Goal: Task Accomplishment & Management: Complete application form

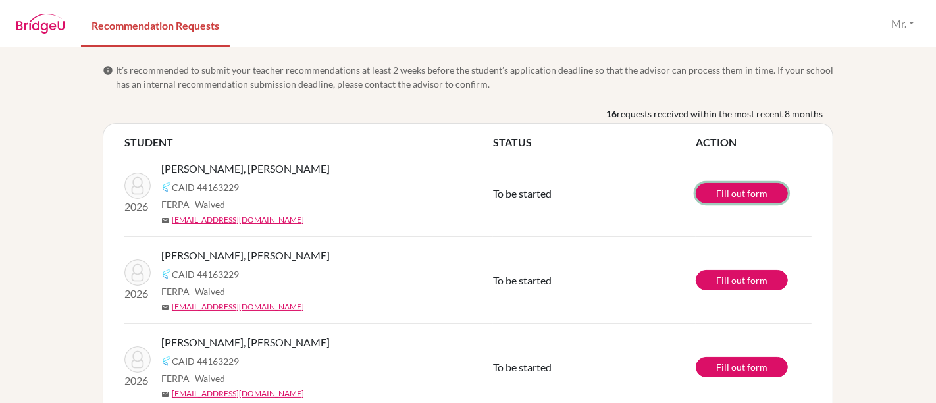
click at [722, 190] on link "Fill out form" at bounding box center [742, 193] width 92 height 20
click at [716, 279] on link "Fill out form" at bounding box center [742, 280] width 92 height 20
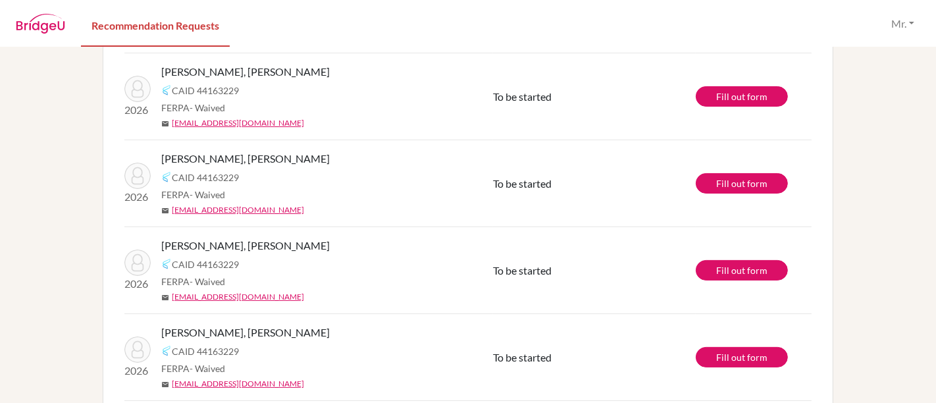
scroll to position [184, 0]
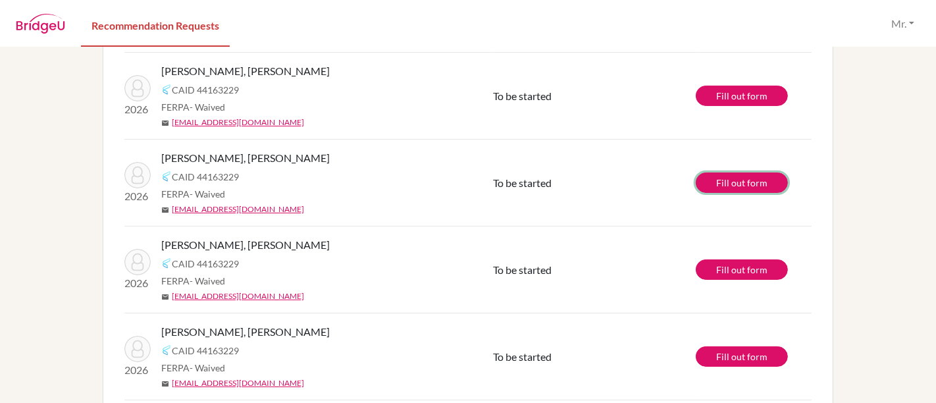
click at [742, 183] on link "Fill out form" at bounding box center [742, 182] width 92 height 20
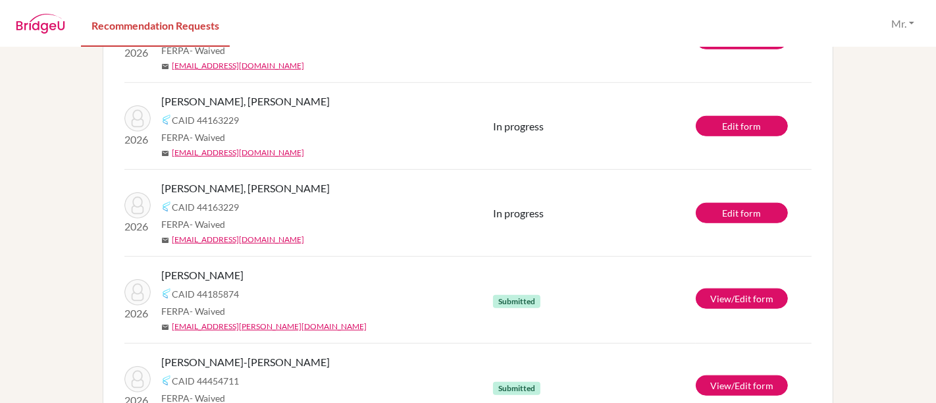
scroll to position [848, 0]
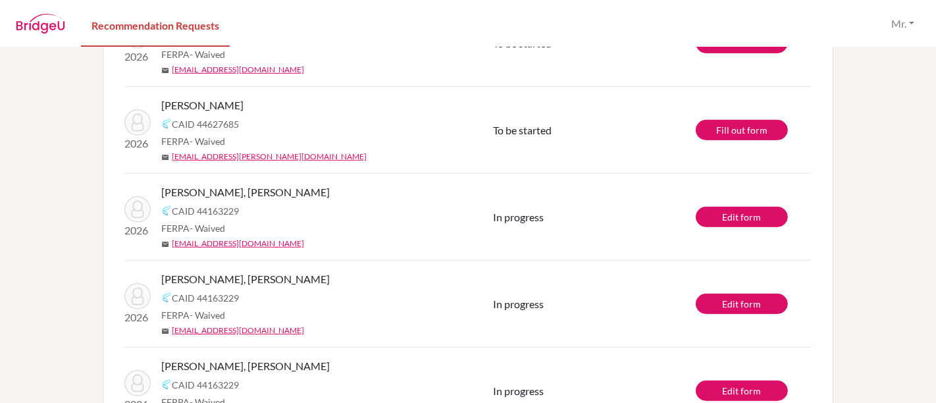
scroll to position [472, 0]
